Goal: Task Accomplishment & Management: Manage account settings

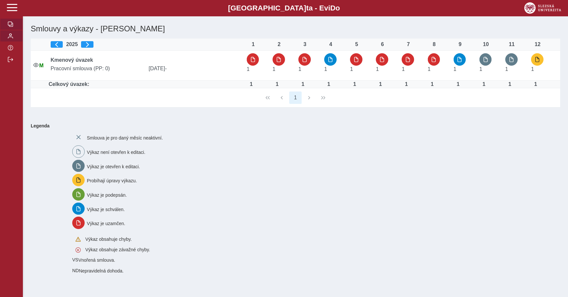
click at [7, 42] on button "button" at bounding box center [11, 36] width 23 height 12
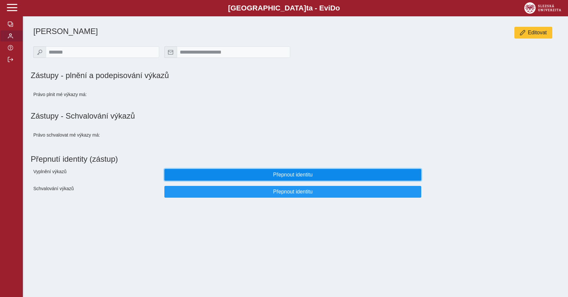
click at [310, 177] on span "Přepnout identitu" at bounding box center [293, 175] width 246 height 6
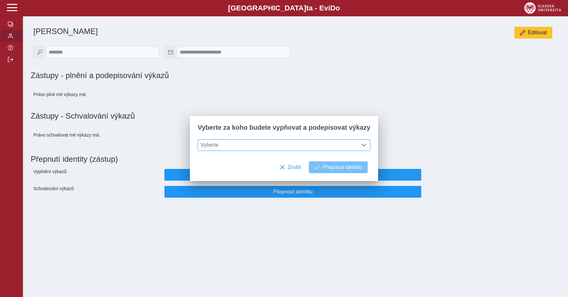
click at [337, 142] on span "Vyberte" at bounding box center [278, 145] width 160 height 11
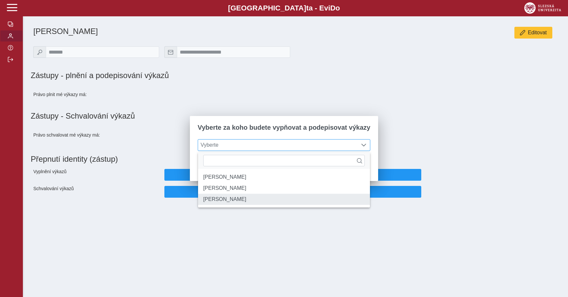
click at [221, 204] on li "[PERSON_NAME]" at bounding box center [284, 199] width 172 height 11
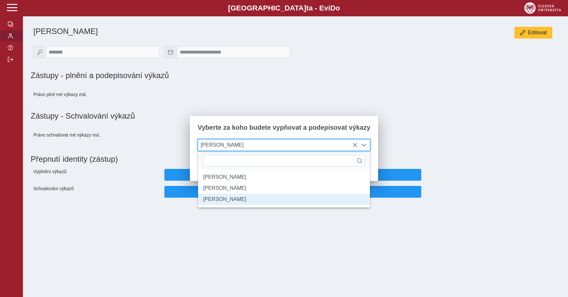
scroll to position [4, 27]
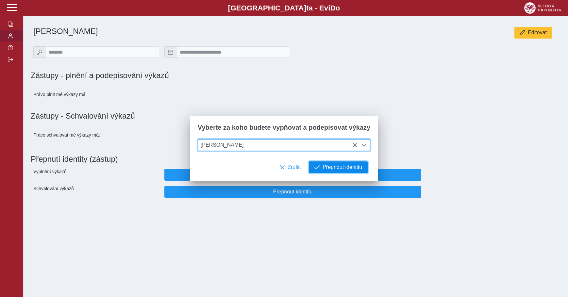
click at [346, 168] on span "Přepnout identitu" at bounding box center [343, 167] width 40 height 6
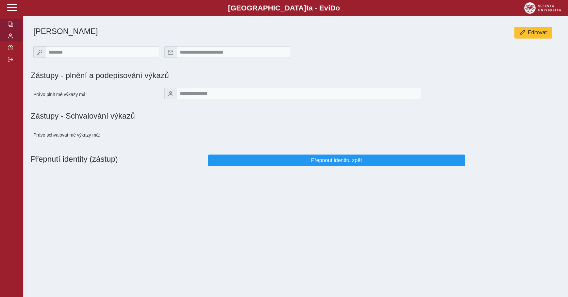
click at [9, 27] on span "button" at bounding box center [10, 24] width 5 height 5
